Goal: Task Accomplishment & Management: Manage account settings

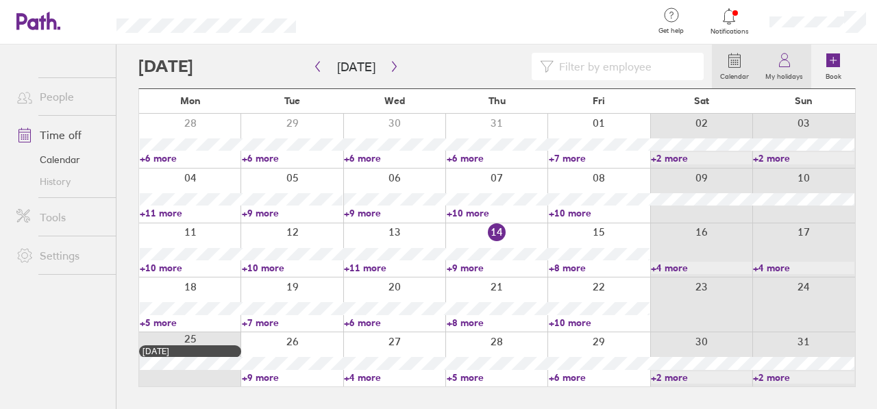
click at [795, 70] on label "My holidays" at bounding box center [784, 74] width 54 height 12
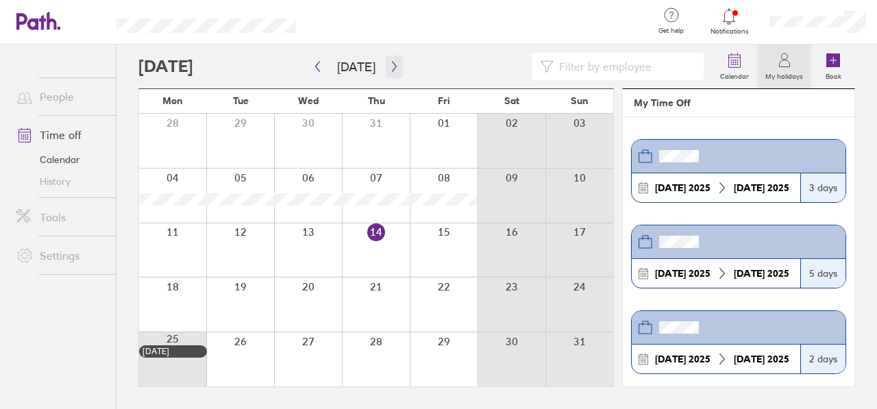
click at [390, 64] on icon "button" at bounding box center [394, 66] width 10 height 11
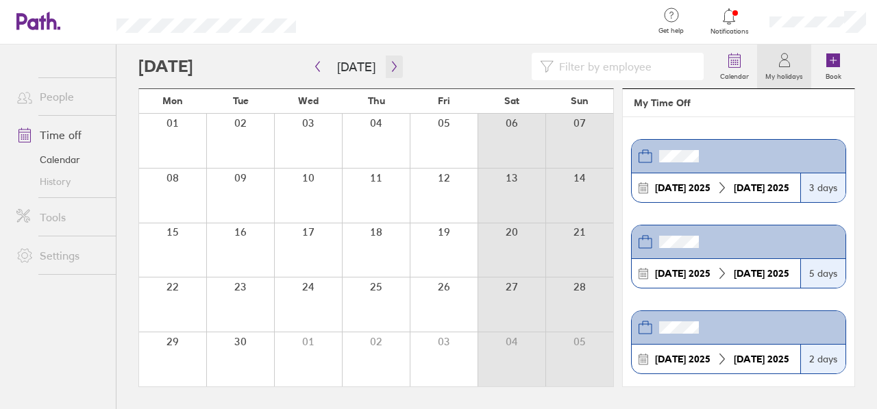
click at [391, 64] on icon "button" at bounding box center [394, 66] width 10 height 11
click at [449, 304] on div at bounding box center [444, 304] width 68 height 54
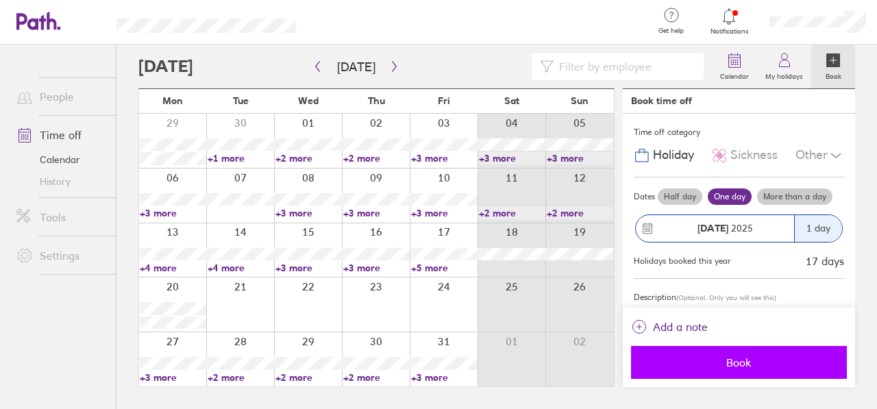
click at [745, 365] on span "Book" at bounding box center [738, 362] width 197 height 12
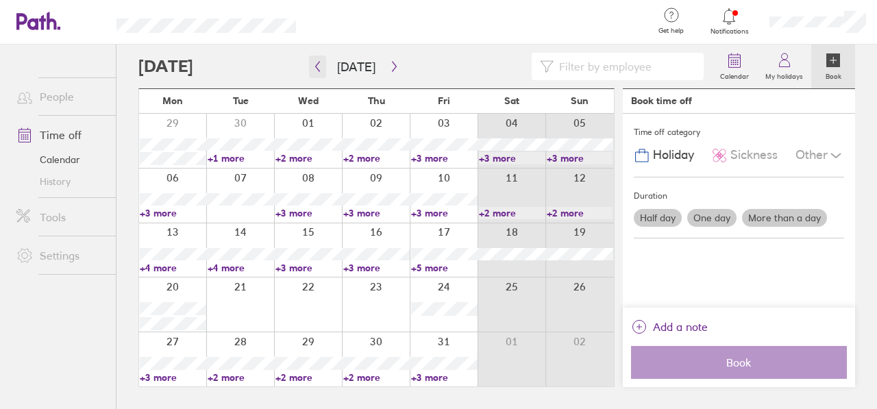
click at [315, 74] on button "button" at bounding box center [317, 66] width 17 height 23
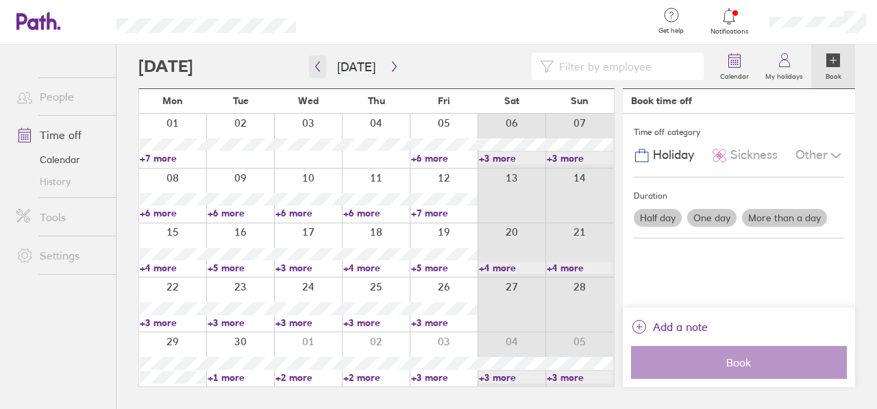
click at [318, 72] on button "button" at bounding box center [317, 66] width 17 height 23
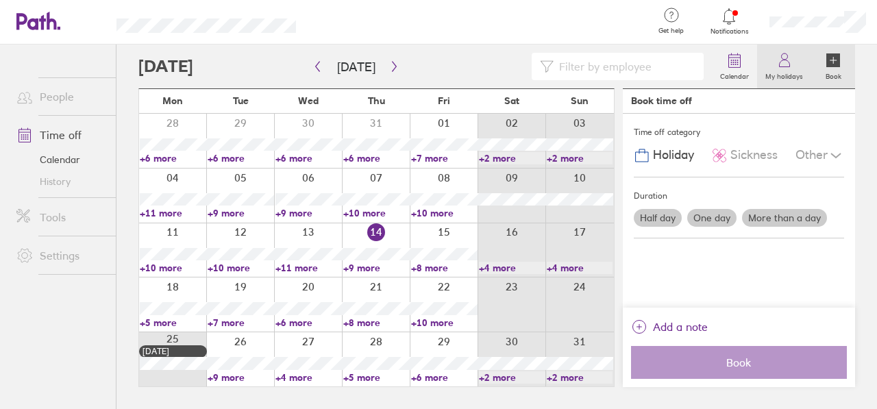
click at [795, 75] on label "My holidays" at bounding box center [784, 74] width 54 height 12
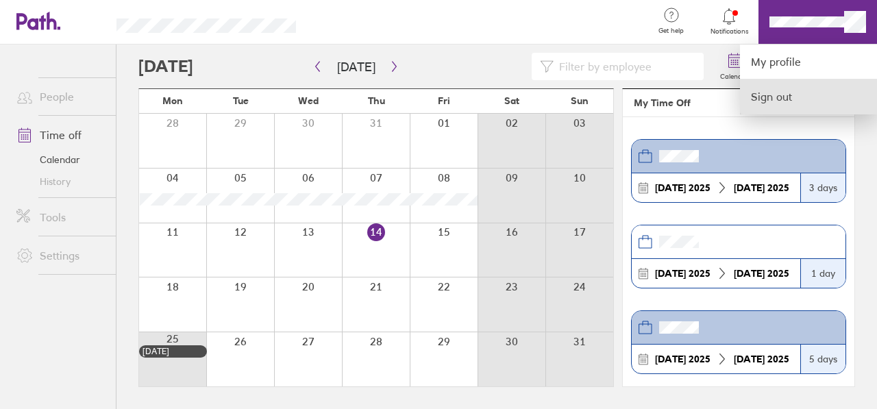
click at [792, 92] on link "Sign out" at bounding box center [808, 96] width 137 height 34
